Goal: Information Seeking & Learning: Find specific page/section

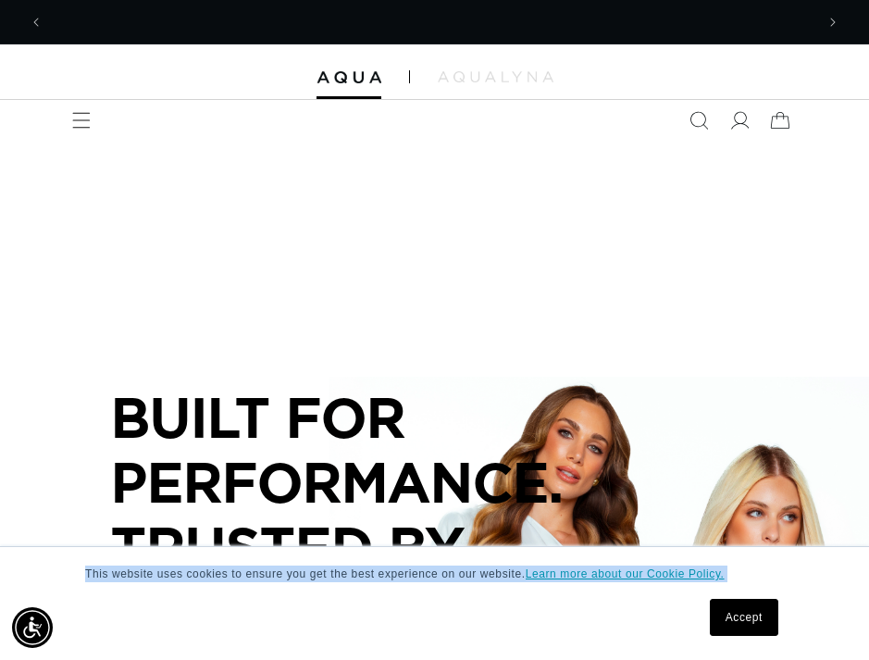
scroll to position [0, 1541]
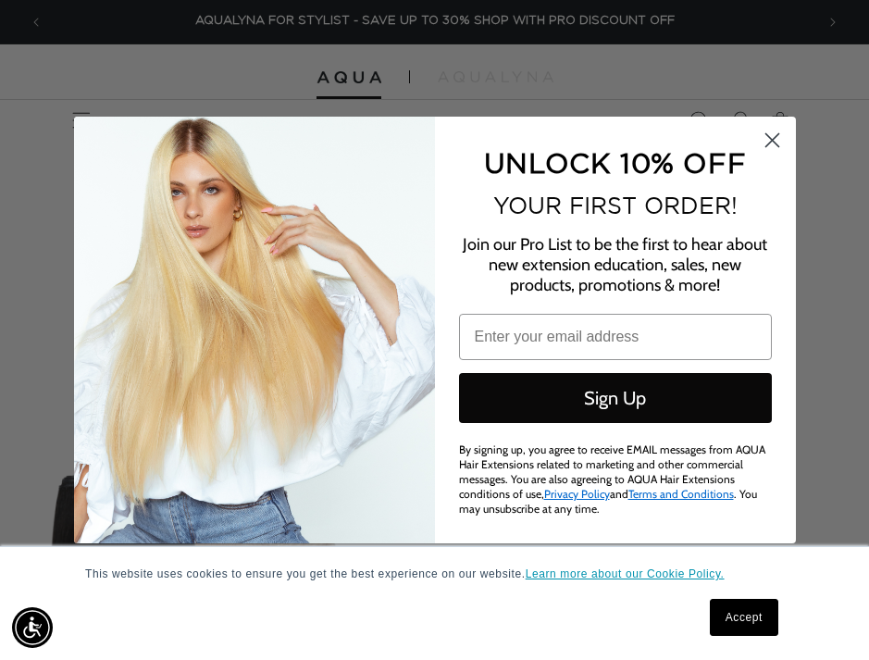
drag, startPoint x: 85, startPoint y: 573, endPoint x: 730, endPoint y: 575, distance: 644.9
click at [730, 575] on p "This website uses cookies to ensure you get the best experience on our website.…" at bounding box center [434, 573] width 699 height 17
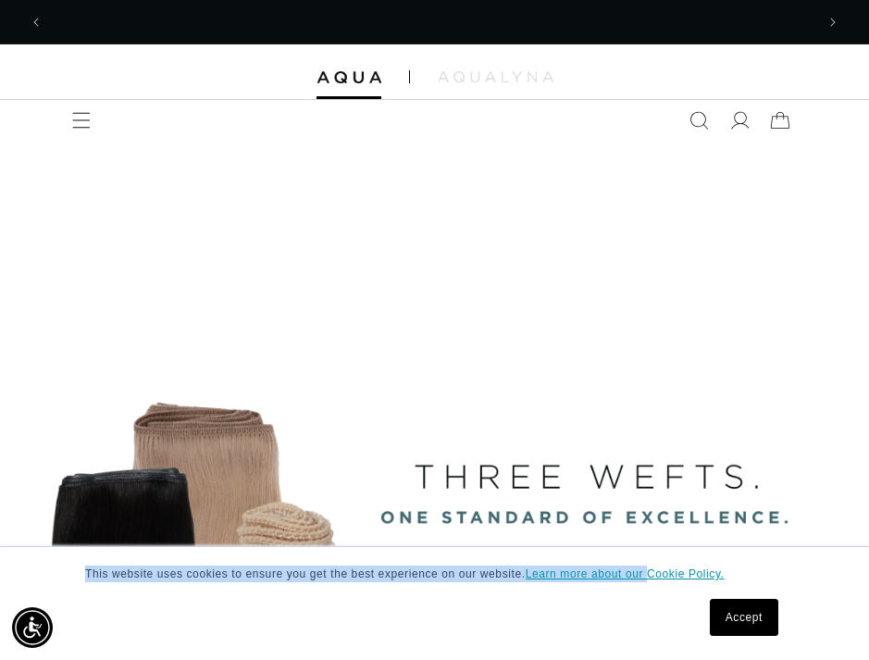
scroll to position [0, 771]
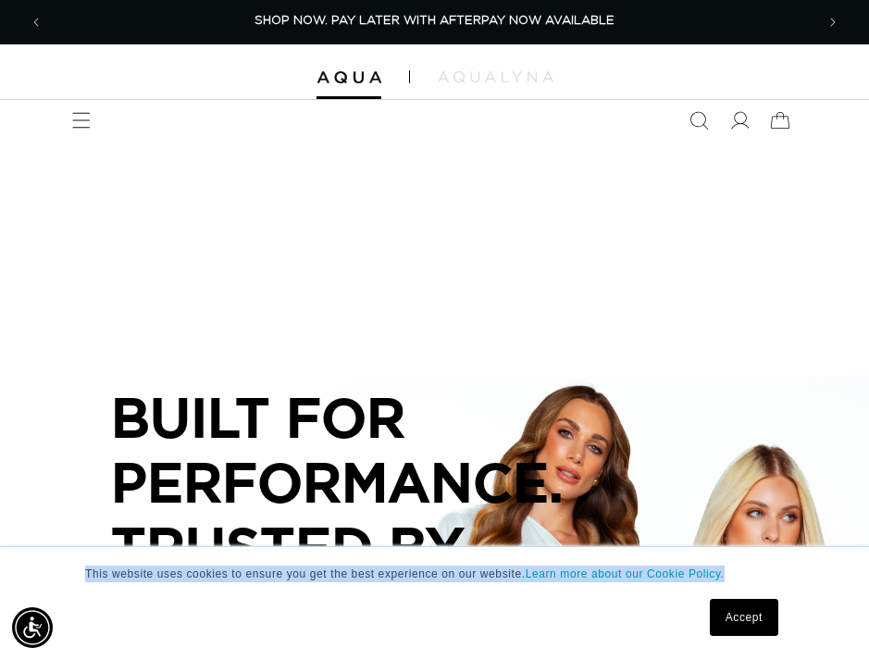
drag, startPoint x: 83, startPoint y: 575, endPoint x: 740, endPoint y: 576, distance: 656.9
click at [740, 576] on div "This website uses cookies to ensure you get the best experience on our website.…" at bounding box center [435, 573] width 832 height 17
copy p "This website uses cookies to ensure you get the best experience on our website.…"
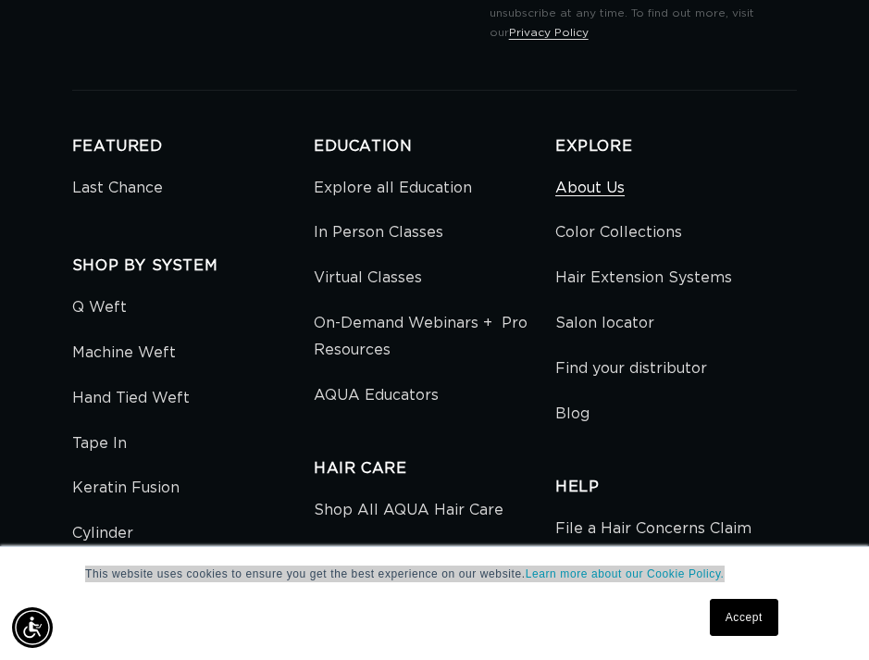
scroll to position [0, 1541]
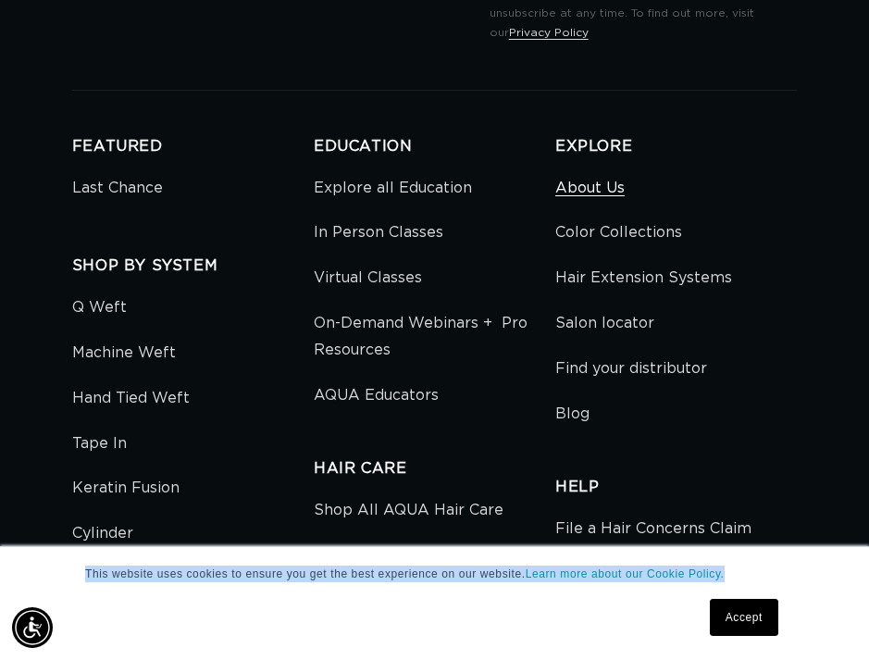
click at [610, 175] on link "About Us" at bounding box center [589, 193] width 69 height 36
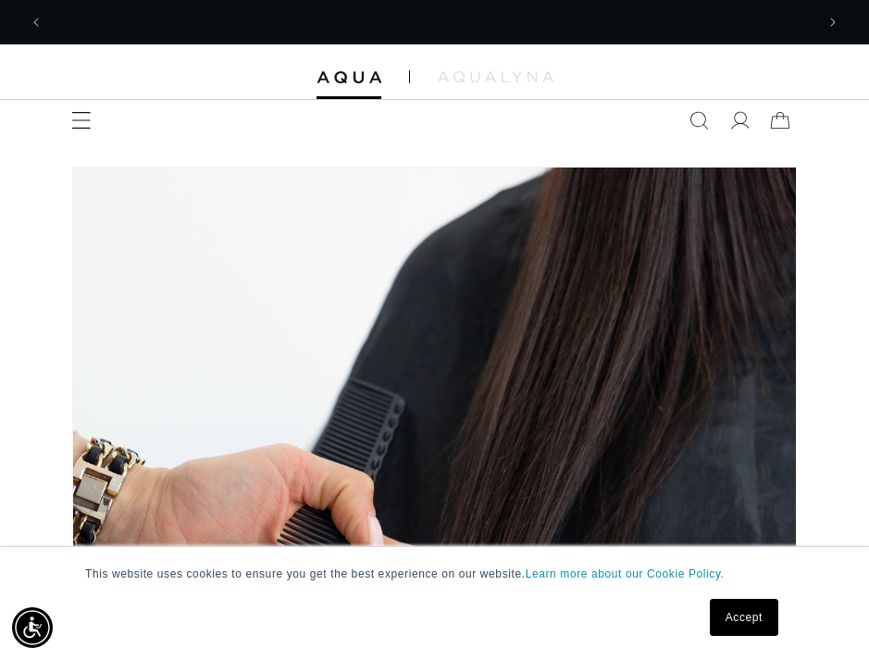
scroll to position [0, 771]
click at [84, 128] on icon "Menu" at bounding box center [80, 120] width 19 height 19
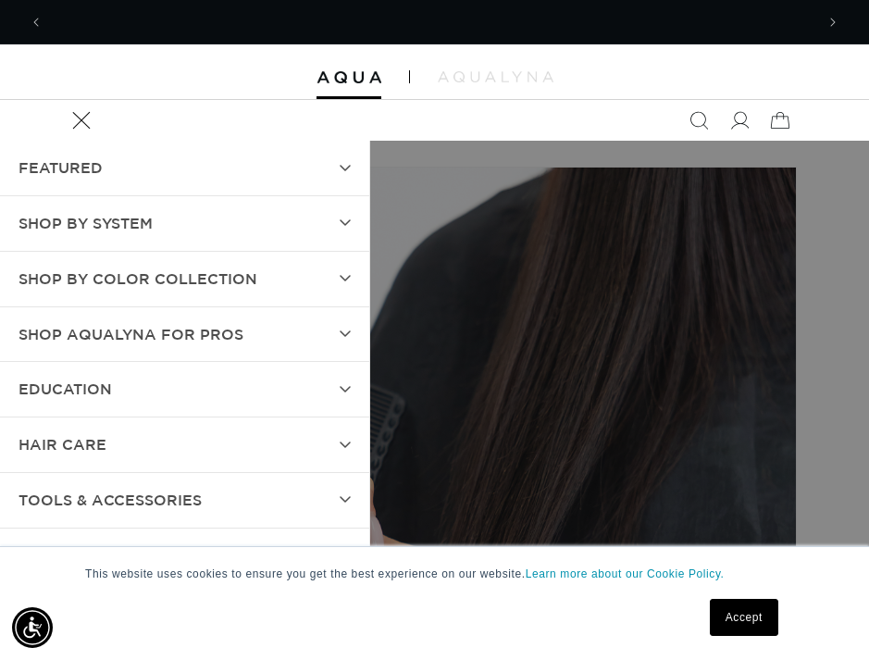
scroll to position [0, 1541]
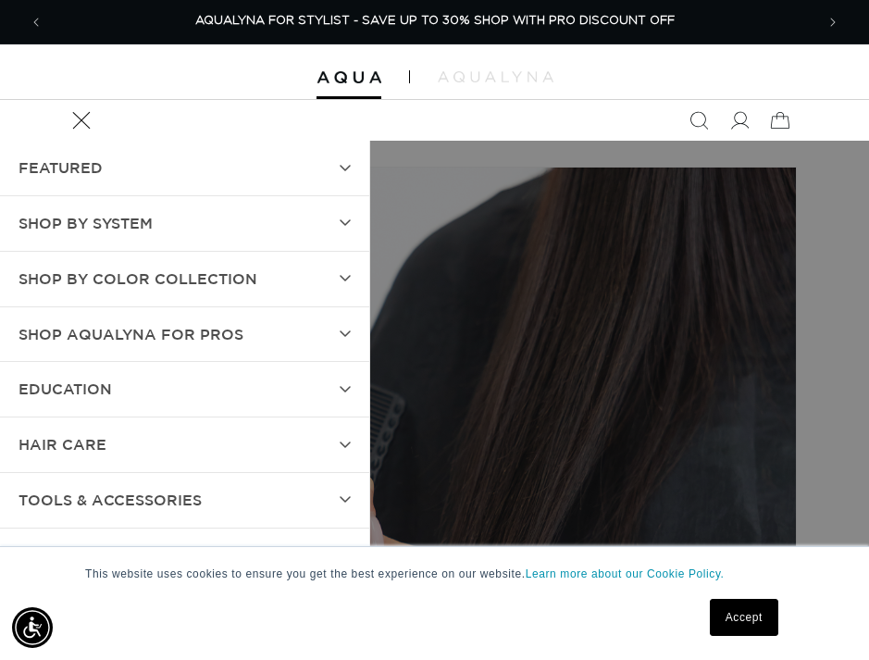
click at [144, 390] on summary "EDUCATION" at bounding box center [184, 389] width 369 height 55
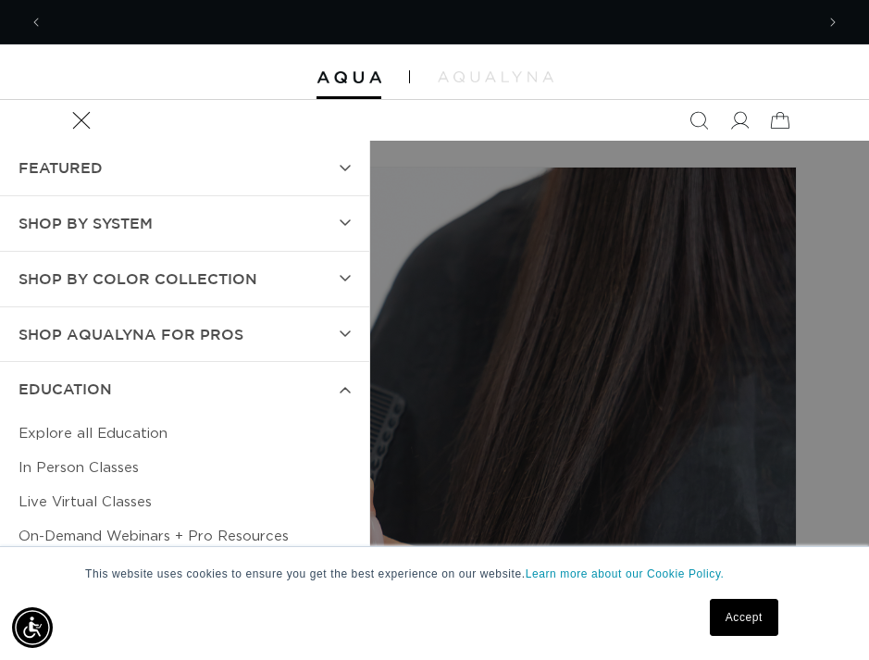
scroll to position [0, 0]
click at [144, 390] on summary "EDUCATION" at bounding box center [184, 389] width 369 height 55
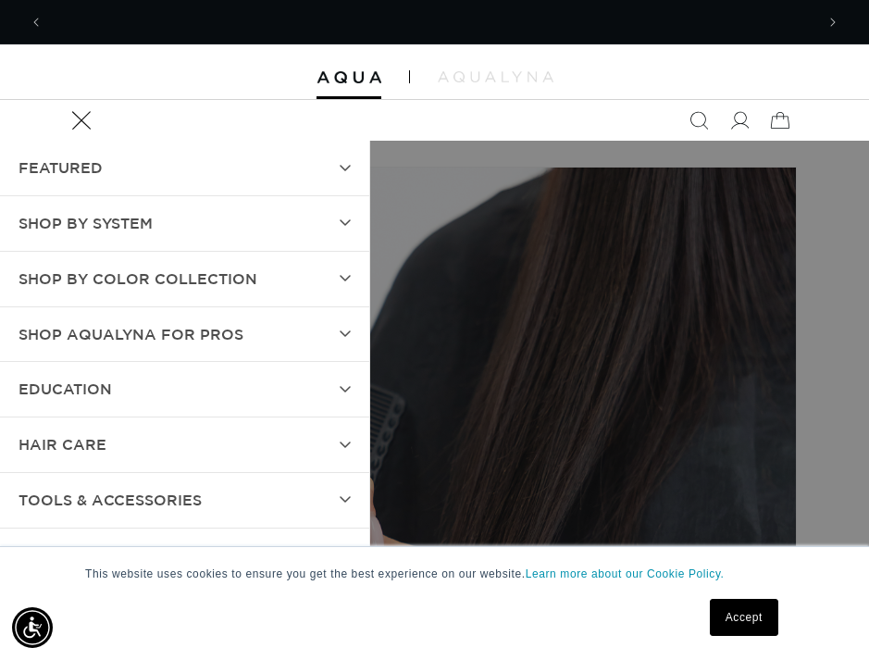
scroll to position [0, 771]
click at [102, 141] on summary "Menu" at bounding box center [81, 120] width 41 height 41
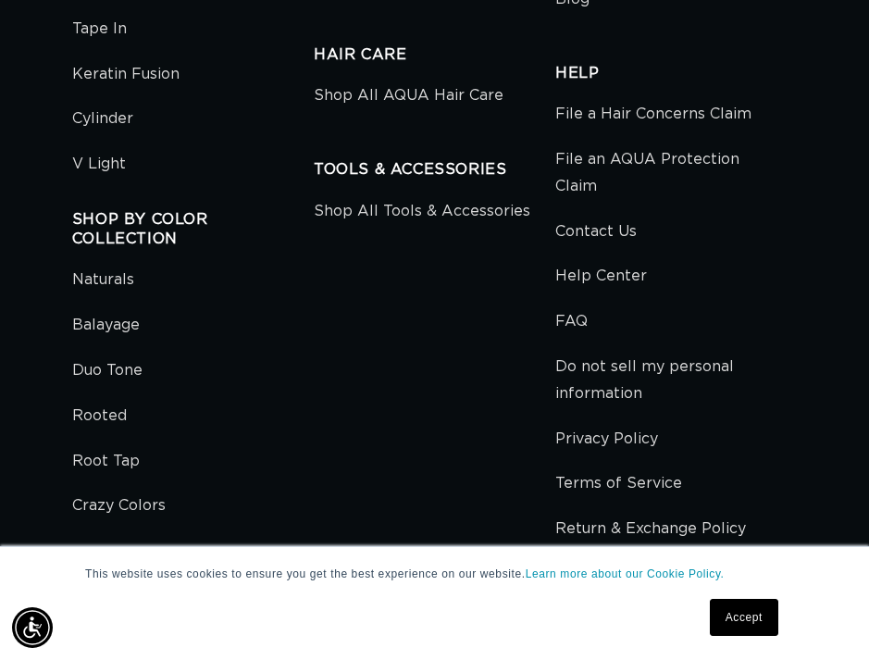
scroll to position [4701, 0]
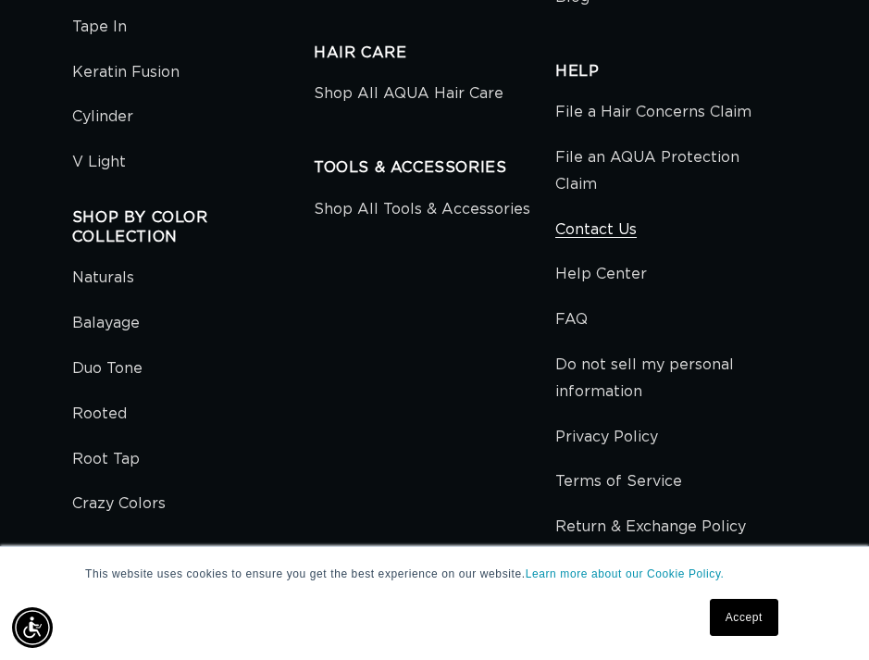
click at [586, 207] on link "Contact Us" at bounding box center [595, 229] width 81 height 45
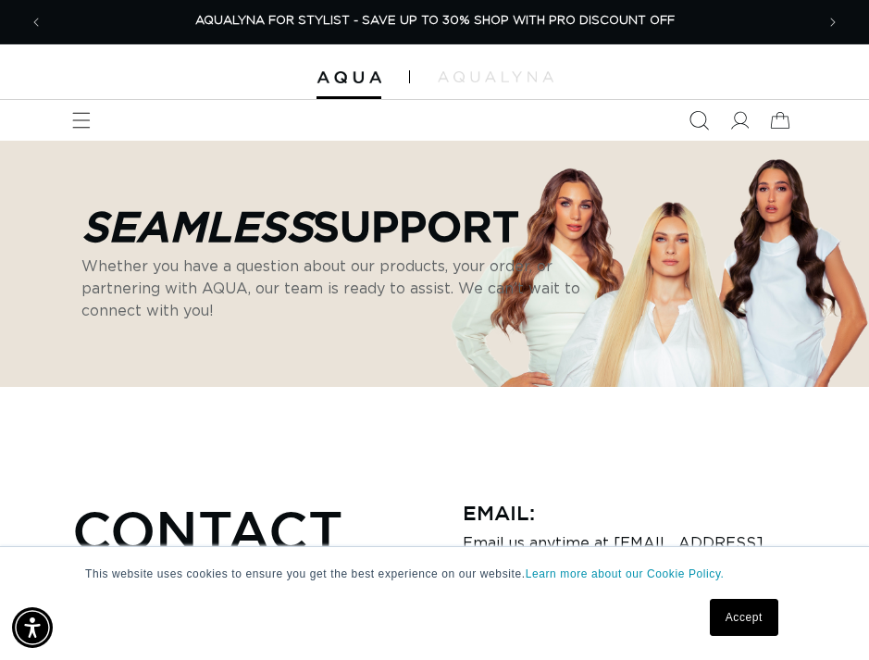
click at [703, 121] on icon "Search" at bounding box center [697, 120] width 19 height 19
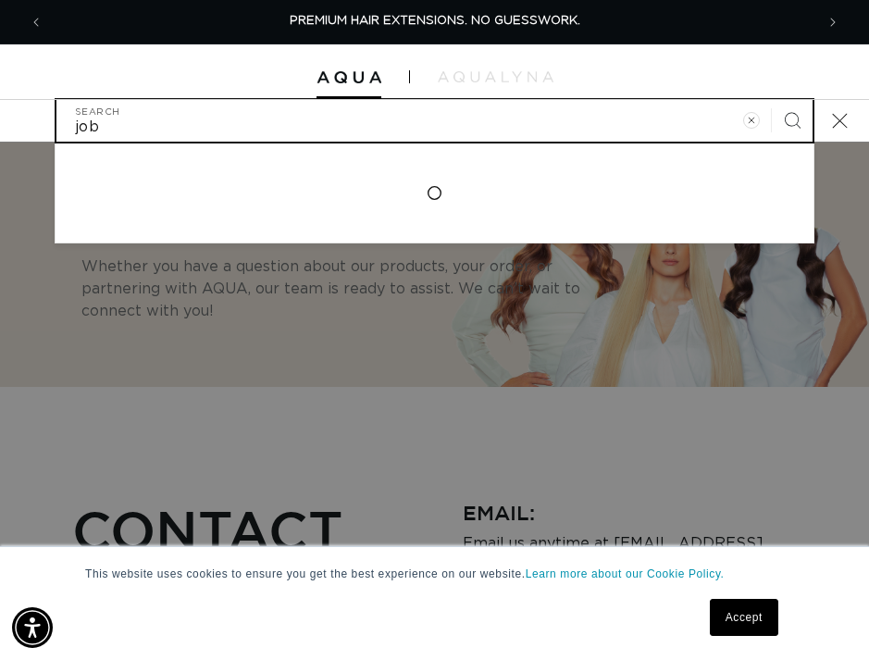
type input "job"
click at [772, 100] on button "Search" at bounding box center [792, 120] width 41 height 41
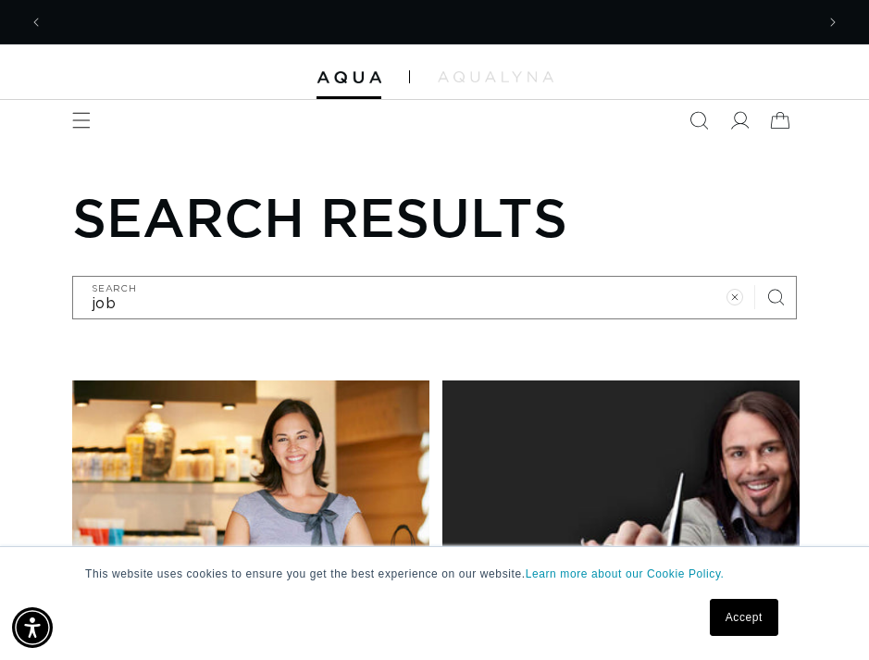
scroll to position [0, 771]
